Goal: Transaction & Acquisition: Purchase product/service

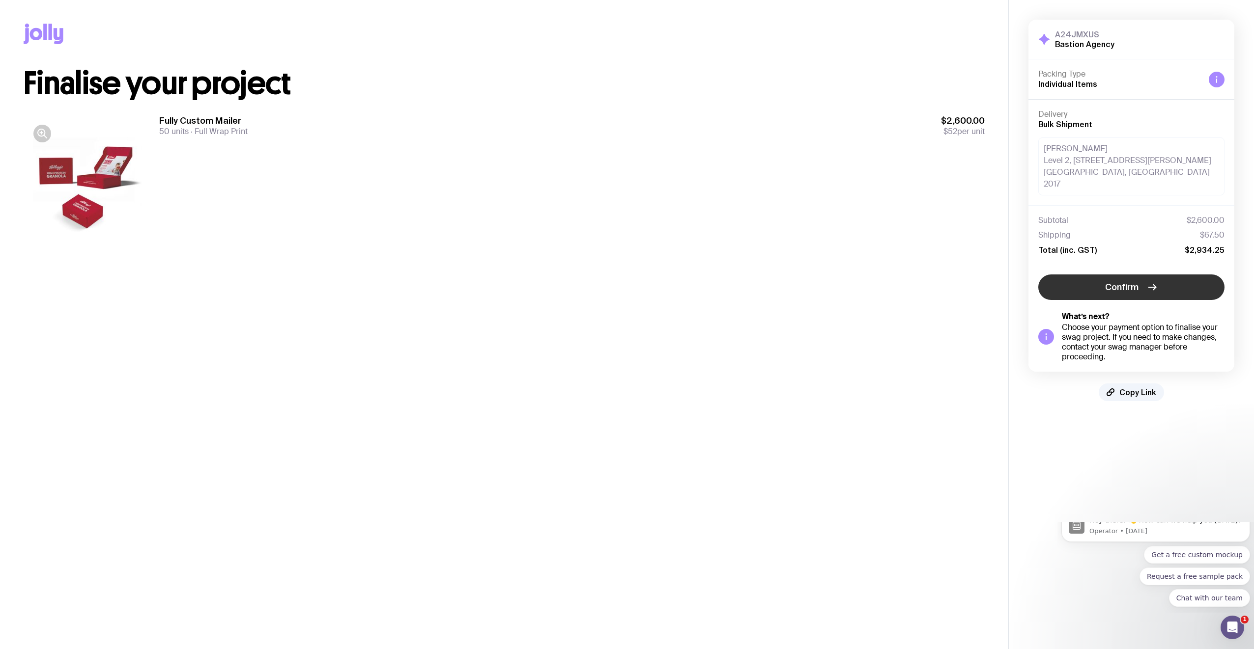
click at [1133, 281] on span "Confirm" at bounding box center [1121, 287] width 33 height 12
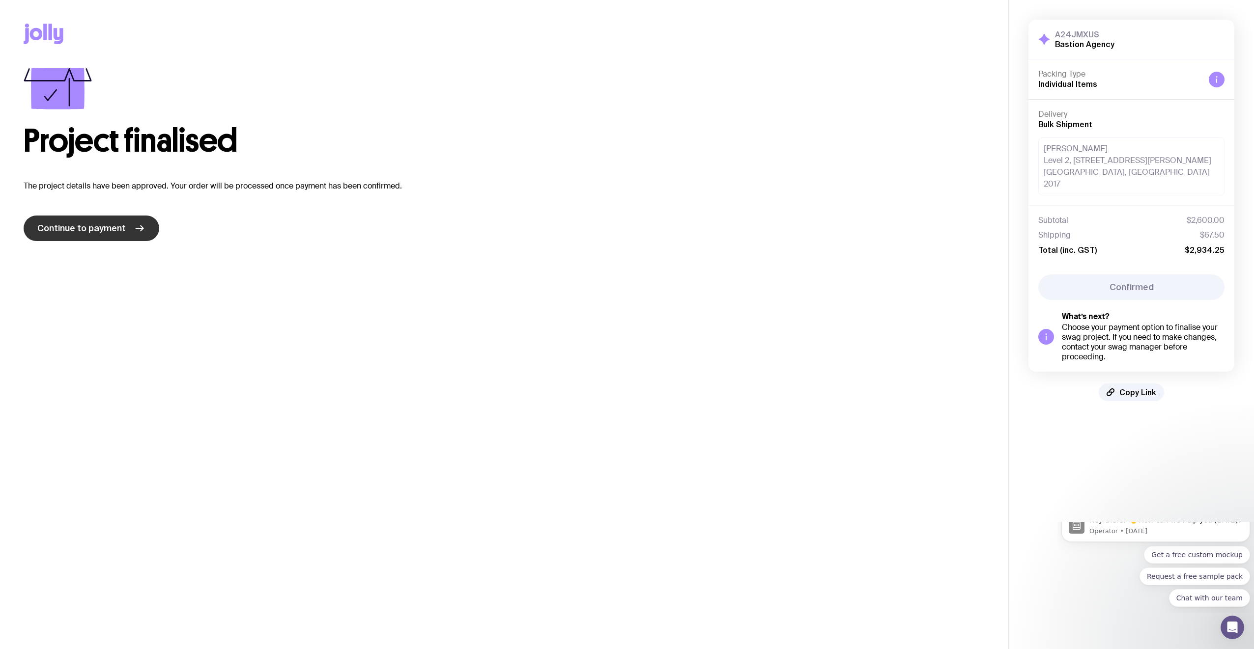
click at [87, 233] on span "Continue to payment" at bounding box center [81, 229] width 88 height 12
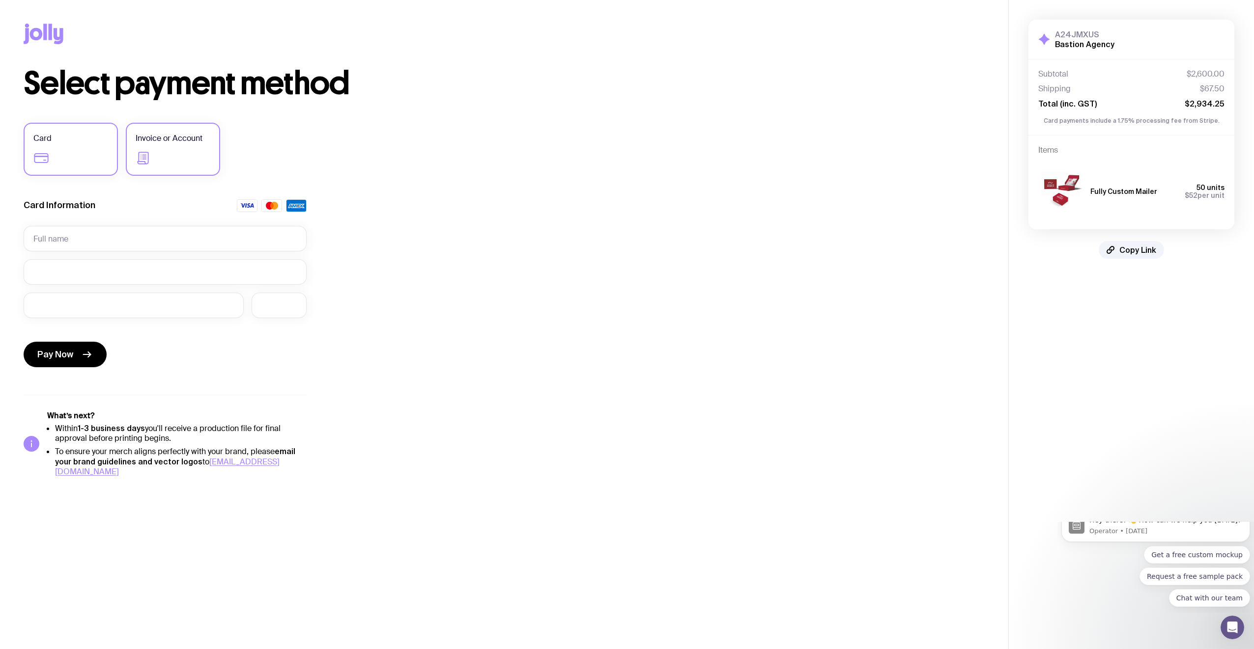
click at [144, 156] on icon at bounding box center [144, 158] width 16 height 16
click at [0, 0] on input "Invoice or Account" at bounding box center [0, 0] width 0 height 0
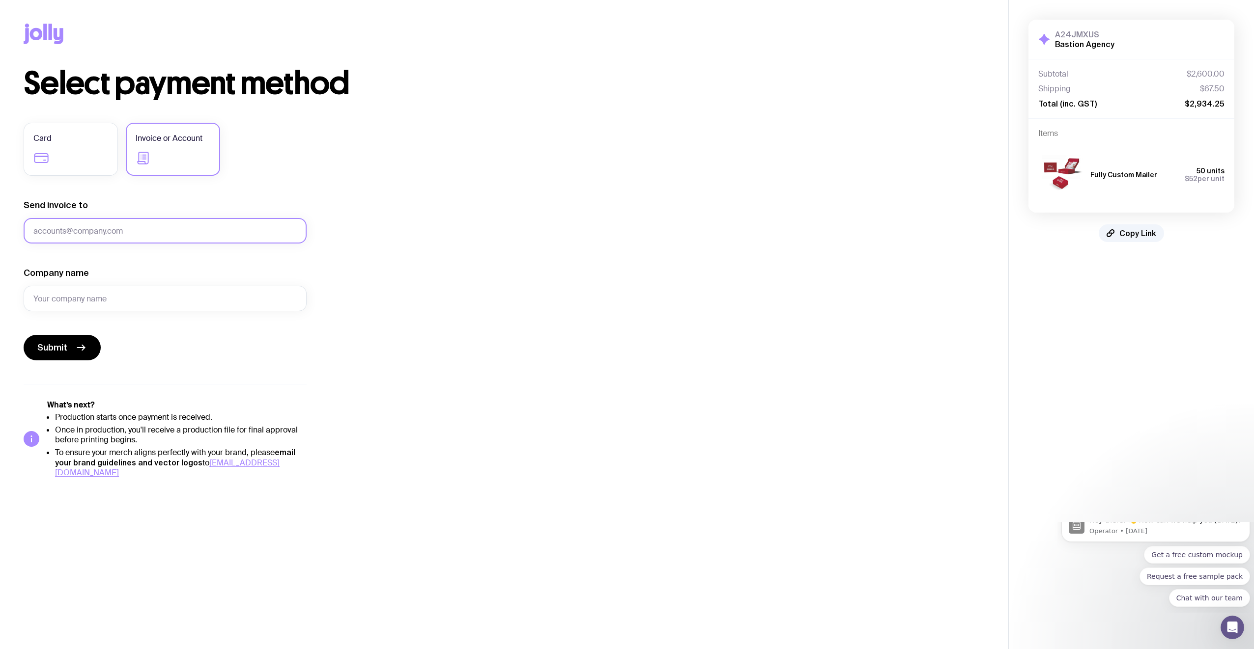
click at [121, 232] on input "Send invoice to" at bounding box center [165, 231] width 283 height 26
type input "[EMAIL_ADDRESS][DOMAIN_NAME]"
click at [106, 304] on input "Company name" at bounding box center [165, 299] width 283 height 26
type input "Bastion Agency"
click at [53, 347] on span "Submit" at bounding box center [52, 348] width 30 height 12
